Goal: Transaction & Acquisition: Book appointment/travel/reservation

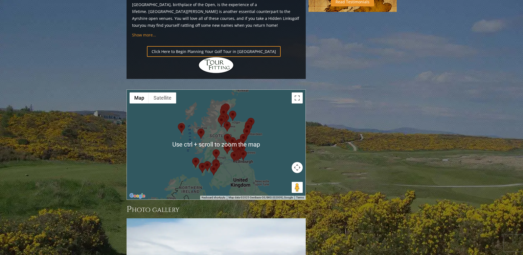
scroll to position [607, 0]
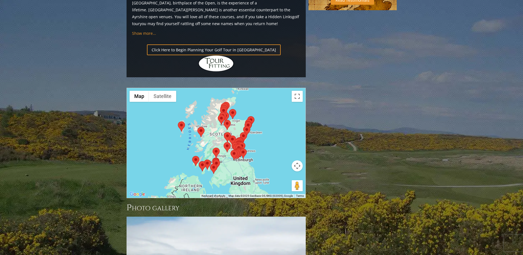
click at [218, 148] on img at bounding box center [216, 153] width 7 height 10
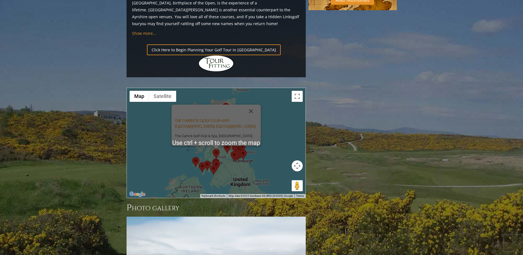
click at [179, 109] on div "The Carrick Golf Club and Spa, [GEOGRAPHIC_DATA] The Carrick Golf Club & Spa, […" at bounding box center [216, 143] width 179 height 110
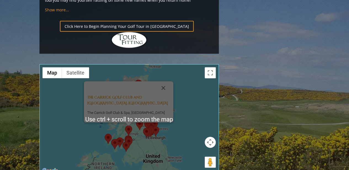
scroll to position [644, 0]
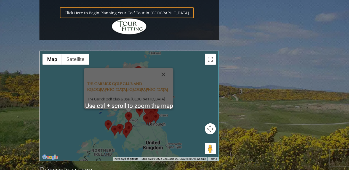
click at [113, 72] on div "The Carrick Golf Club and Spa, [GEOGRAPHIC_DATA] The Carrick Golf Club & Spa, […" at bounding box center [129, 106] width 179 height 110
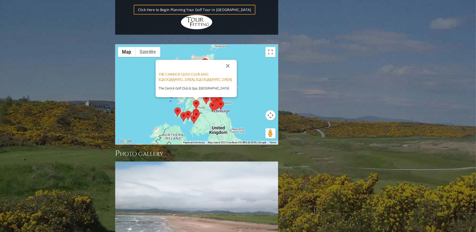
scroll to position [646, 0]
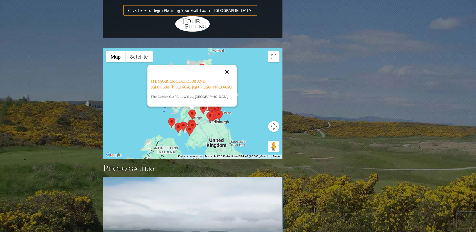
click at [226, 65] on button "Close" at bounding box center [226, 71] width 13 height 13
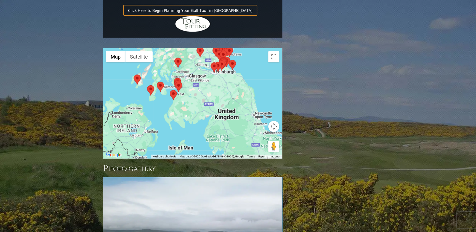
drag, startPoint x: 197, startPoint y: 94, endPoint x: 188, endPoint y: 42, distance: 52.6
click at [188, 49] on div at bounding box center [192, 104] width 179 height 110
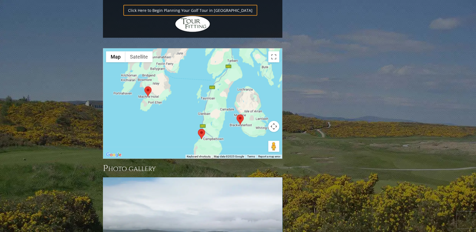
drag, startPoint x: 190, startPoint y: 78, endPoint x: 235, endPoint y: 108, distance: 53.6
click at [235, 108] on div "Use ctrl + scroll to zoom the map Map Terrain Satellite Labels Keyboard shortcu…" at bounding box center [192, 104] width 179 height 110
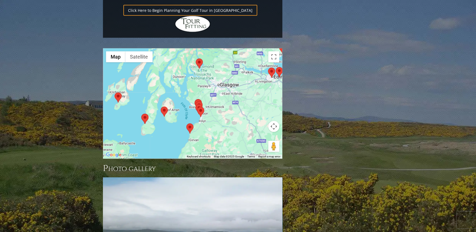
drag, startPoint x: 202, startPoint y: 87, endPoint x: 167, endPoint y: 89, distance: 35.1
click at [167, 89] on div at bounding box center [192, 104] width 179 height 110
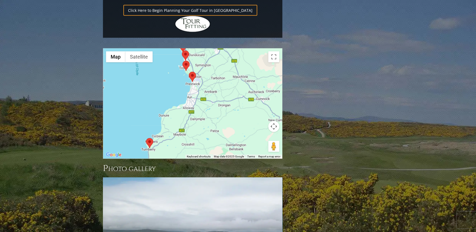
drag, startPoint x: 159, startPoint y: 58, endPoint x: 167, endPoint y: 47, distance: 13.9
click at [167, 49] on div at bounding box center [192, 104] width 179 height 110
click at [148, 139] on img at bounding box center [148, 144] width 7 height 10
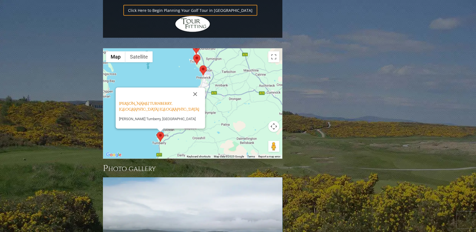
click at [204, 65] on img at bounding box center [202, 70] width 7 height 10
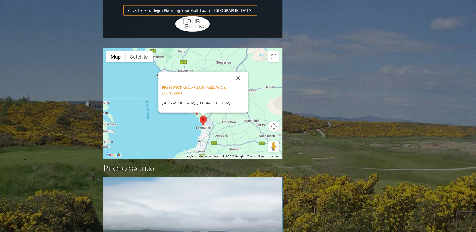
click at [196, 105] on img at bounding box center [196, 110] width 7 height 10
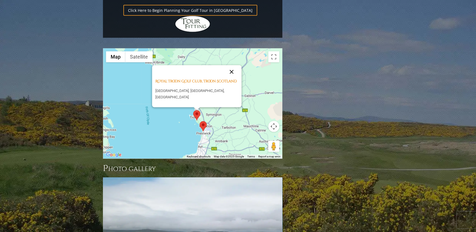
click at [231, 65] on button "Close" at bounding box center [231, 71] width 13 height 13
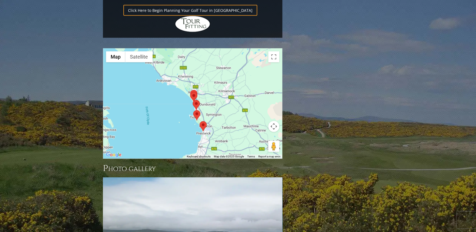
click at [195, 100] on img at bounding box center [196, 105] width 7 height 10
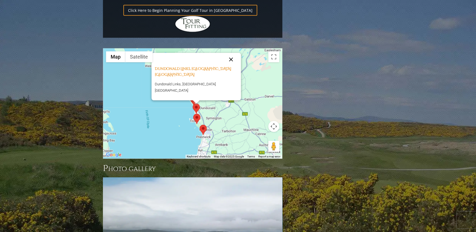
click at [226, 53] on button "Close" at bounding box center [230, 59] width 13 height 13
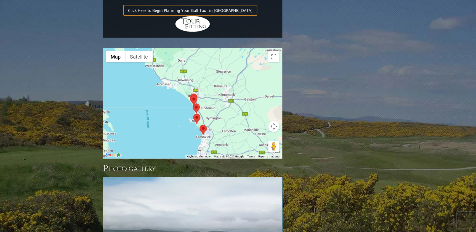
click at [193, 95] on img at bounding box center [193, 100] width 7 height 10
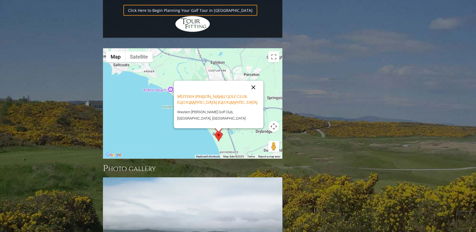
click at [256, 81] on button "Close" at bounding box center [253, 87] width 13 height 13
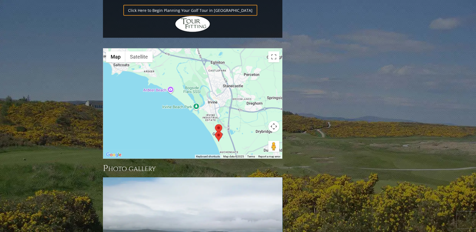
click at [219, 124] on img at bounding box center [218, 129] width 7 height 10
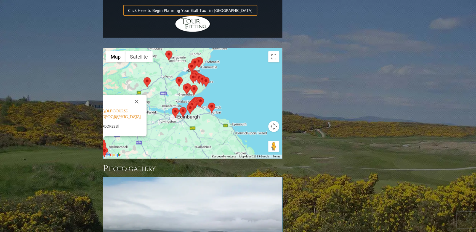
drag, startPoint x: 217, startPoint y: 69, endPoint x: 142, endPoint y: 93, distance: 78.6
click at [142, 93] on div "[PERSON_NAME] Links Golf Course, [STREET_ADDRESS][PERSON_NAME]" at bounding box center [192, 104] width 179 height 110
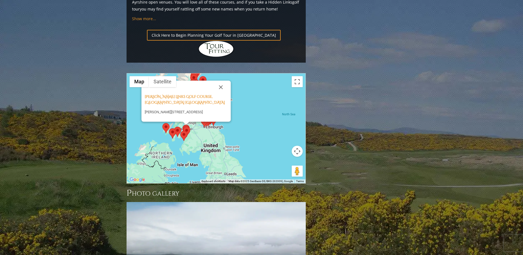
scroll to position [622, 0]
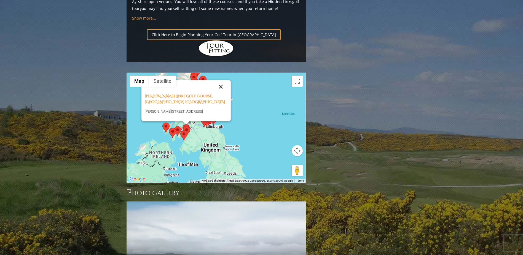
click at [221, 80] on button "Close" at bounding box center [220, 86] width 13 height 13
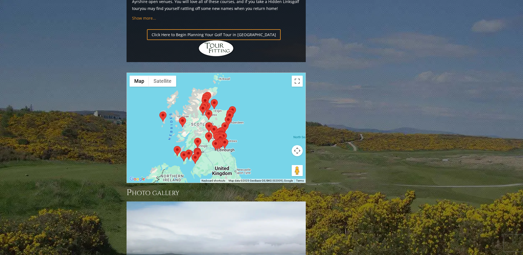
drag, startPoint x: 241, startPoint y: 62, endPoint x: 247, endPoint y: 75, distance: 14.3
click at [247, 75] on div at bounding box center [216, 128] width 179 height 110
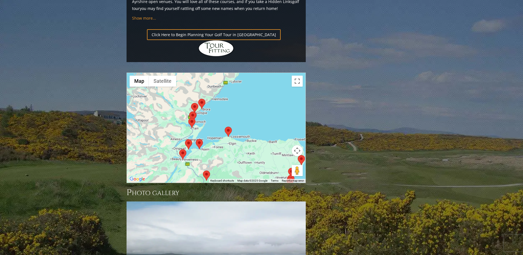
drag, startPoint x: 202, startPoint y: 92, endPoint x: 236, endPoint y: 111, distance: 39.0
click at [236, 111] on div at bounding box center [216, 128] width 179 height 110
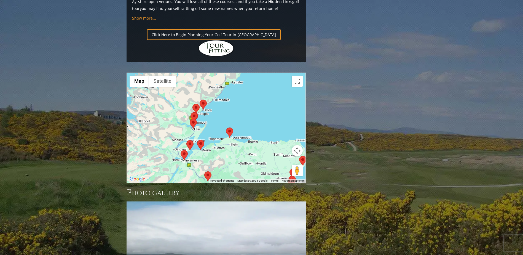
click at [204, 100] on img at bounding box center [203, 105] width 7 height 10
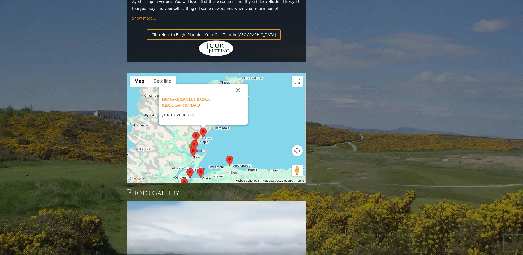
click at [196, 132] on img at bounding box center [196, 137] width 7 height 10
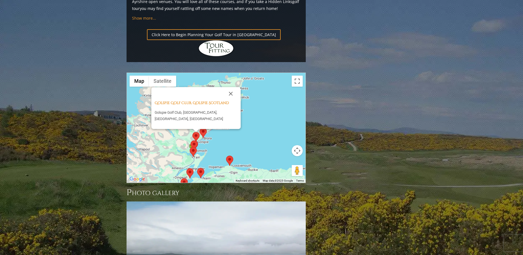
click at [195, 140] on img at bounding box center [194, 145] width 7 height 10
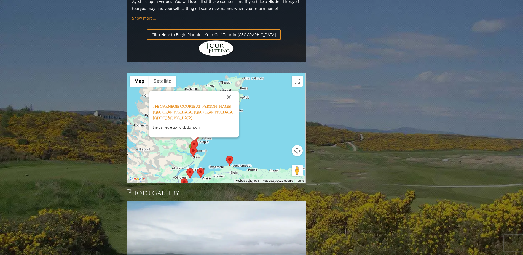
click at [194, 147] on img at bounding box center [193, 152] width 7 height 10
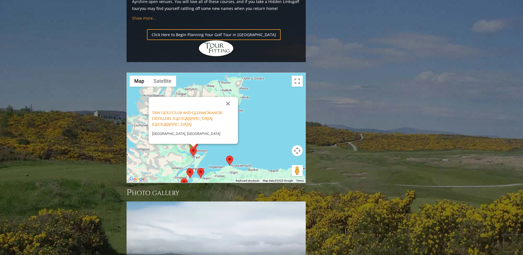
click at [230, 156] on img at bounding box center [229, 161] width 7 height 10
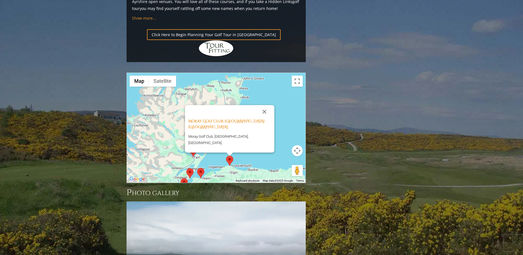
click at [201, 168] on img at bounding box center [200, 173] width 7 height 10
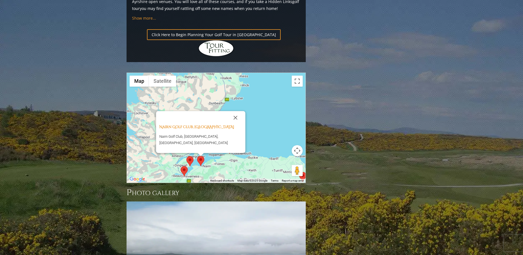
click at [189, 156] on img at bounding box center [189, 161] width 7 height 10
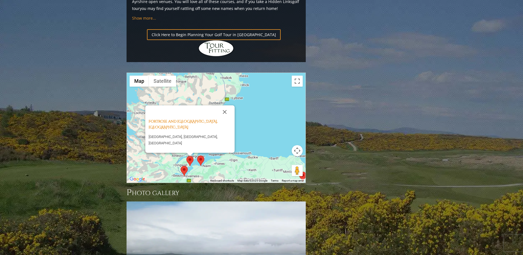
click at [184, 166] on img at bounding box center [184, 171] width 7 height 10
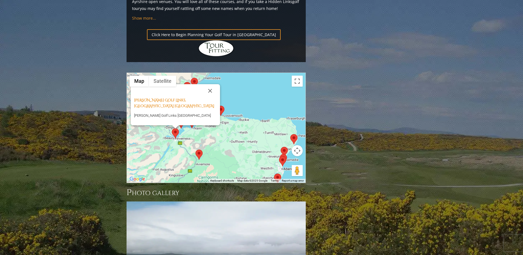
drag, startPoint x: 202, startPoint y: 114, endPoint x: 192, endPoint y: 89, distance: 26.6
click at [193, 89] on div "[PERSON_NAME] Golf Links, [GEOGRAPHIC_DATA] [GEOGRAPHIC_DATA] [PERSON_NAME][GEO…" at bounding box center [216, 128] width 179 height 110
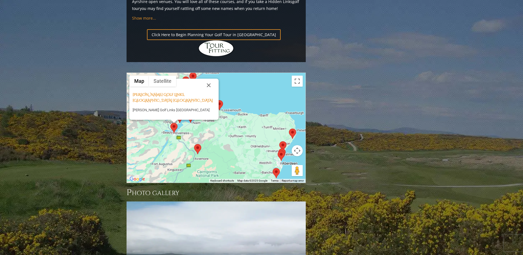
click at [198, 144] on img at bounding box center [197, 149] width 7 height 10
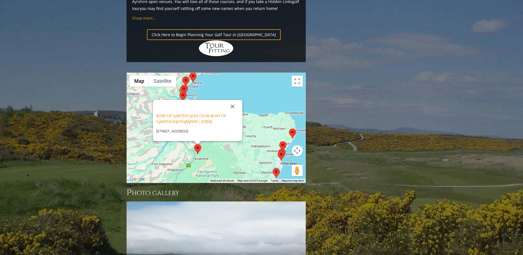
click at [294, 129] on img at bounding box center [292, 134] width 7 height 10
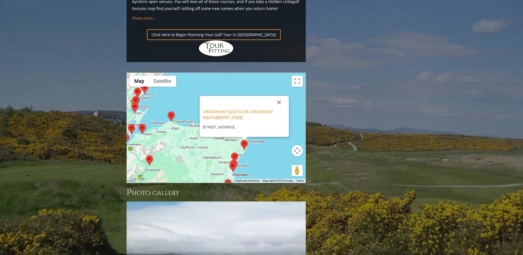
click at [233, 153] on img at bounding box center [234, 158] width 7 height 10
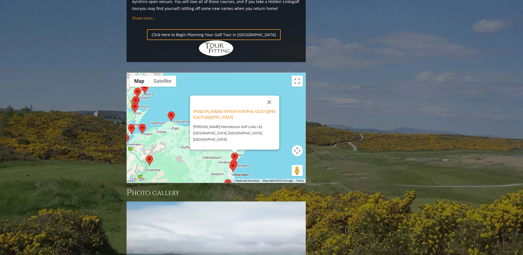
click at [233, 162] on img at bounding box center [232, 167] width 7 height 10
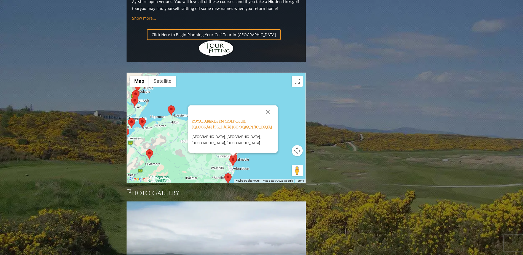
click at [229, 173] on img at bounding box center [228, 178] width 7 height 10
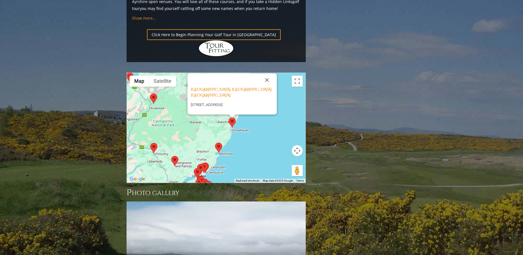
drag, startPoint x: 249, startPoint y: 120, endPoint x: 255, endPoint y: 77, distance: 43.7
click at [255, 78] on div "[GEOGRAPHIC_DATA], [GEOGRAPHIC_DATA] [GEOGRAPHIC_DATA] [GEOGRAPHIC_DATA], [GEOG…" at bounding box center [216, 128] width 179 height 110
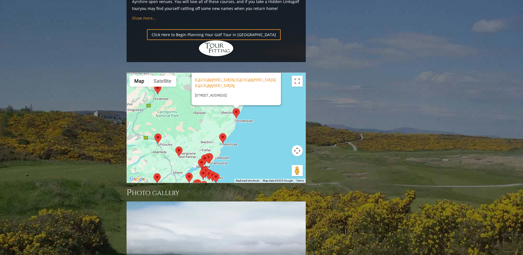
click at [222, 133] on img at bounding box center [222, 138] width 7 height 10
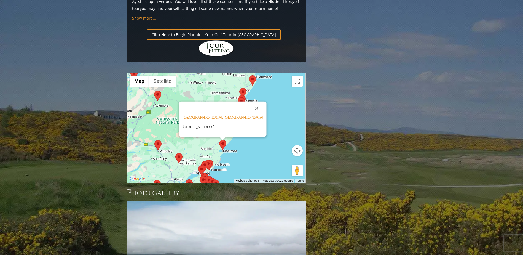
click at [155, 140] on img at bounding box center [157, 145] width 7 height 10
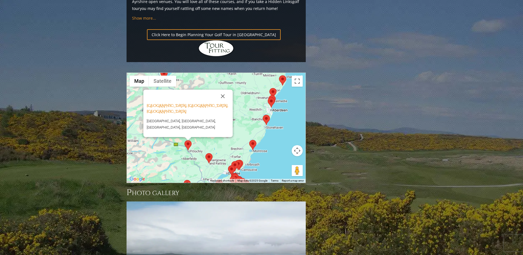
click at [208, 153] on img at bounding box center [208, 158] width 7 height 10
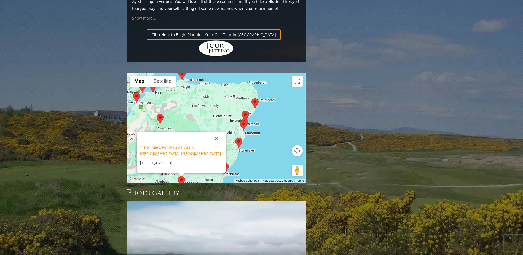
drag, startPoint x: 266, startPoint y: 98, endPoint x: 236, endPoint y: 127, distance: 41.7
click at [236, 130] on div "The Blairgowrie Golf Club, [GEOGRAPHIC_DATA], [STREET_ADDRESS]" at bounding box center [216, 128] width 179 height 110
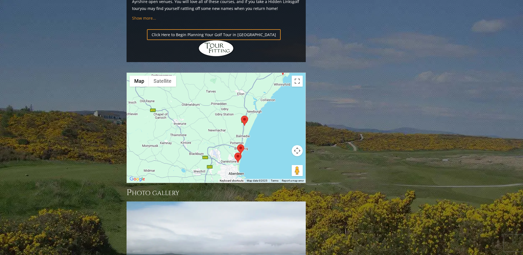
click at [240, 144] on img at bounding box center [240, 149] width 7 height 10
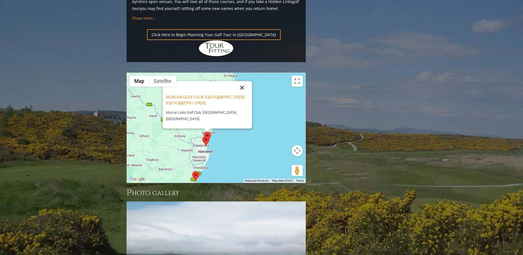
click at [244, 81] on button "Close" at bounding box center [242, 87] width 13 height 13
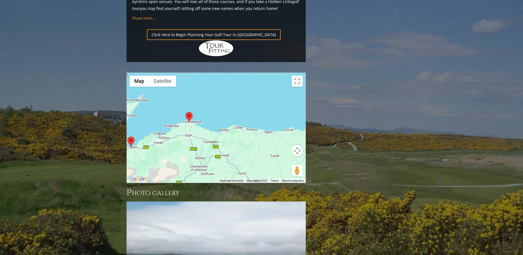
drag, startPoint x: 180, startPoint y: 62, endPoint x: 228, endPoint y: 114, distance: 70.5
click at [286, 134] on div "Use ctrl + scroll to zoom the map Map Terrain Satellite Labels Keyboard shortcu…" at bounding box center [216, 128] width 179 height 110
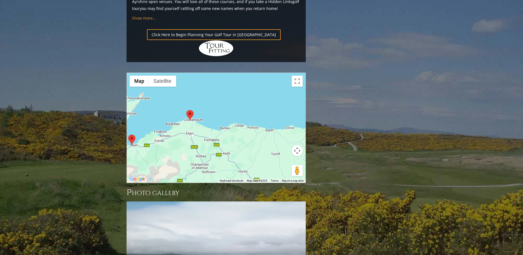
click at [189, 110] on img at bounding box center [189, 115] width 7 height 10
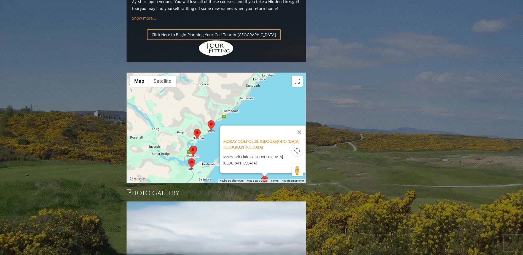
drag, startPoint x: 191, startPoint y: 98, endPoint x: 238, endPoint y: 129, distance: 56.1
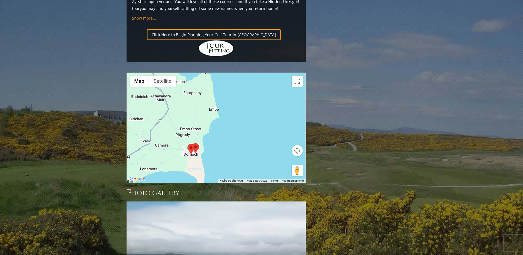
drag, startPoint x: 191, startPoint y: 105, endPoint x: 194, endPoint y: 58, distance: 47.6
click at [194, 73] on div "Moray Golf Club, Lossiemouth Scotland Moray Golf Club, [GEOGRAPHIC_DATA], [GEOG…" at bounding box center [216, 128] width 179 height 110
click at [196, 142] on img at bounding box center [195, 147] width 7 height 10
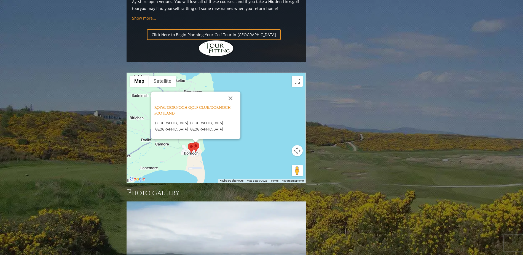
click at [190, 143] on img at bounding box center [191, 148] width 7 height 10
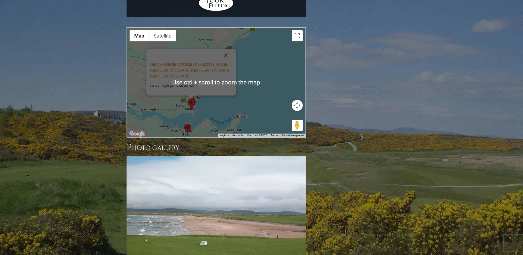
scroll to position [677, 0]
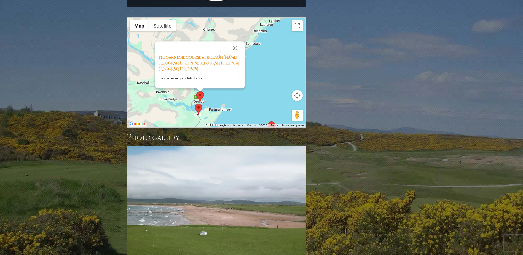
drag, startPoint x: 227, startPoint y: 56, endPoint x: 228, endPoint y: 52, distance: 4.2
click at [228, 52] on div "The Carnegie Course at [PERSON_NAME][GEOGRAPHIC_DATA], [GEOGRAPHIC_DATA] [GEOGR…" at bounding box center [216, 73] width 179 height 110
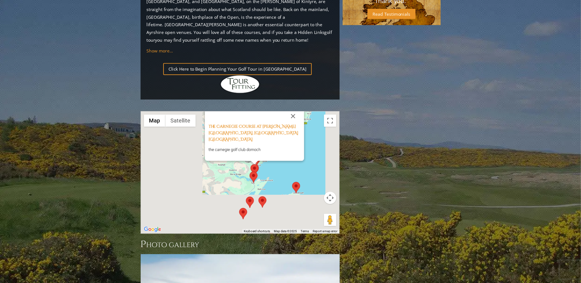
scroll to position [594, 0]
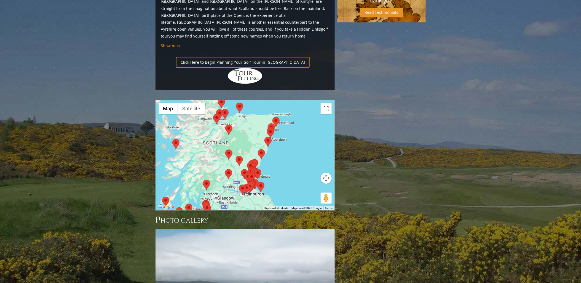
drag, startPoint x: 277, startPoint y: 129, endPoint x: 235, endPoint y: 89, distance: 58.3
click at [235, 100] on div "The Carnegie Course at [PERSON_NAME][GEOGRAPHIC_DATA], [GEOGRAPHIC_DATA] [GEOGR…" at bounding box center [245, 155] width 179 height 110
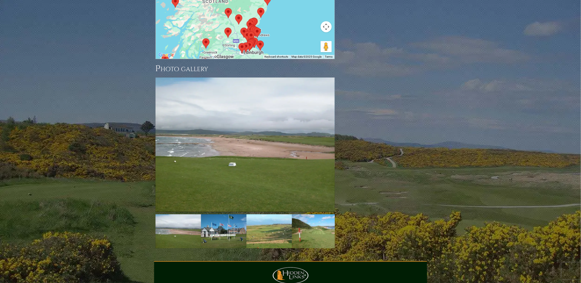
scroll to position [748, 0]
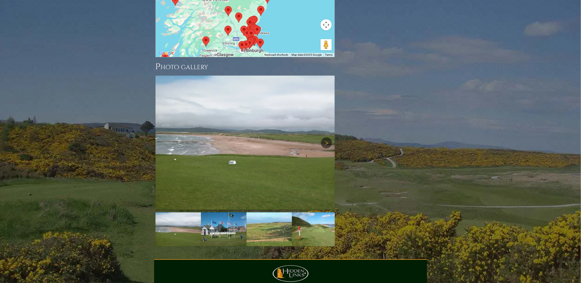
click at [328, 137] on link "Next" at bounding box center [326, 142] width 11 height 11
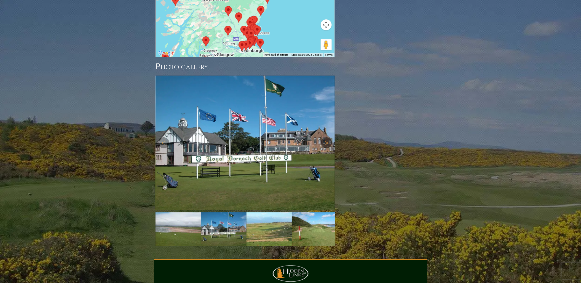
click at [327, 137] on link "Next" at bounding box center [326, 142] width 11 height 11
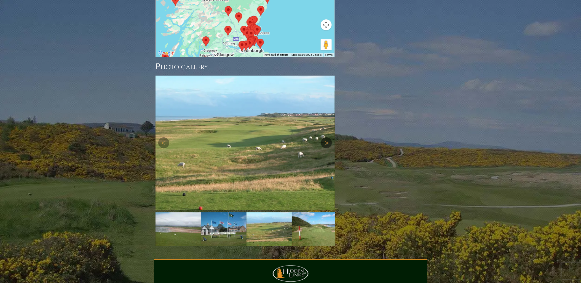
click at [327, 137] on link "Next" at bounding box center [326, 142] width 11 height 11
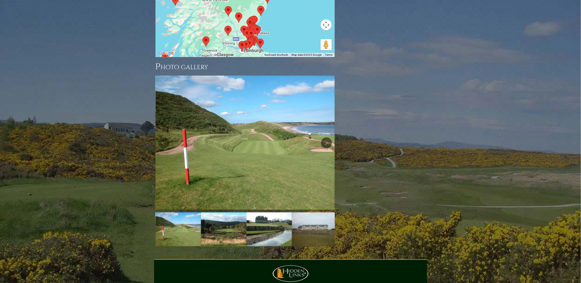
click at [327, 137] on link "Next" at bounding box center [326, 142] width 11 height 11
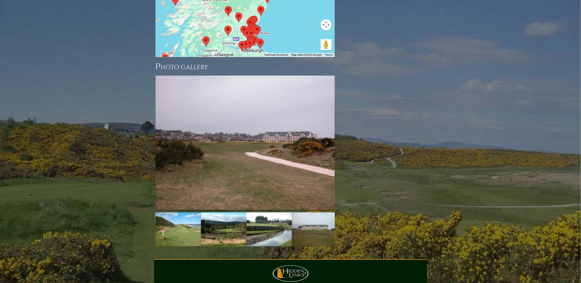
click at [327, 137] on link "Next" at bounding box center [326, 142] width 11 height 11
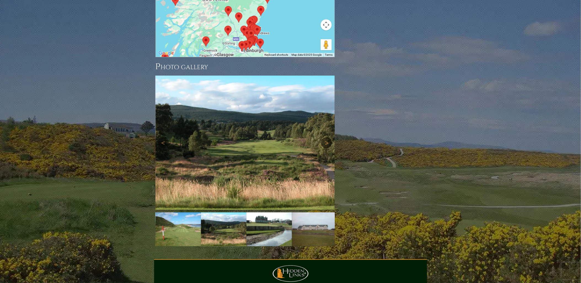
click at [327, 137] on link "Next" at bounding box center [326, 142] width 11 height 11
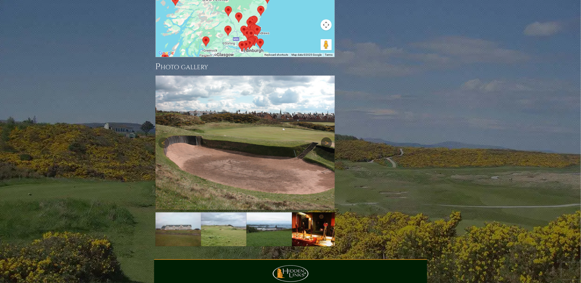
click at [326, 137] on link "Next" at bounding box center [326, 142] width 11 height 11
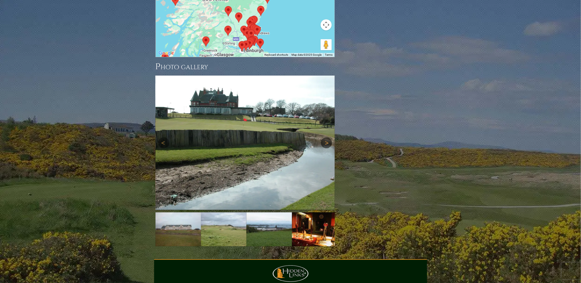
click at [326, 137] on link "Next" at bounding box center [326, 142] width 11 height 11
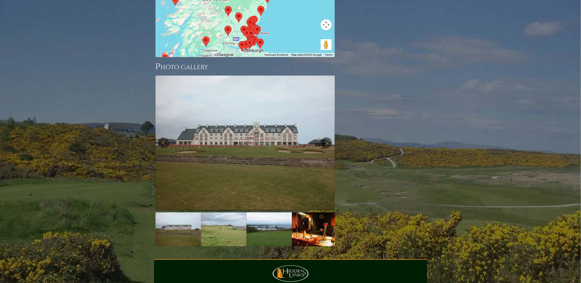
click at [326, 137] on link "Next" at bounding box center [326, 142] width 11 height 11
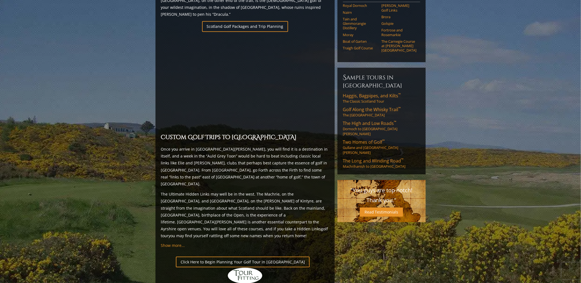
scroll to position [384, 0]
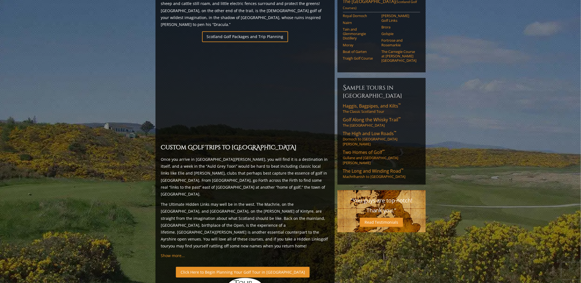
click at [218, 255] on link "Click Here to Begin Planning Your Golf Tour in [GEOGRAPHIC_DATA]" at bounding box center [243, 272] width 134 height 11
